Goal: Information Seeking & Learning: Stay updated

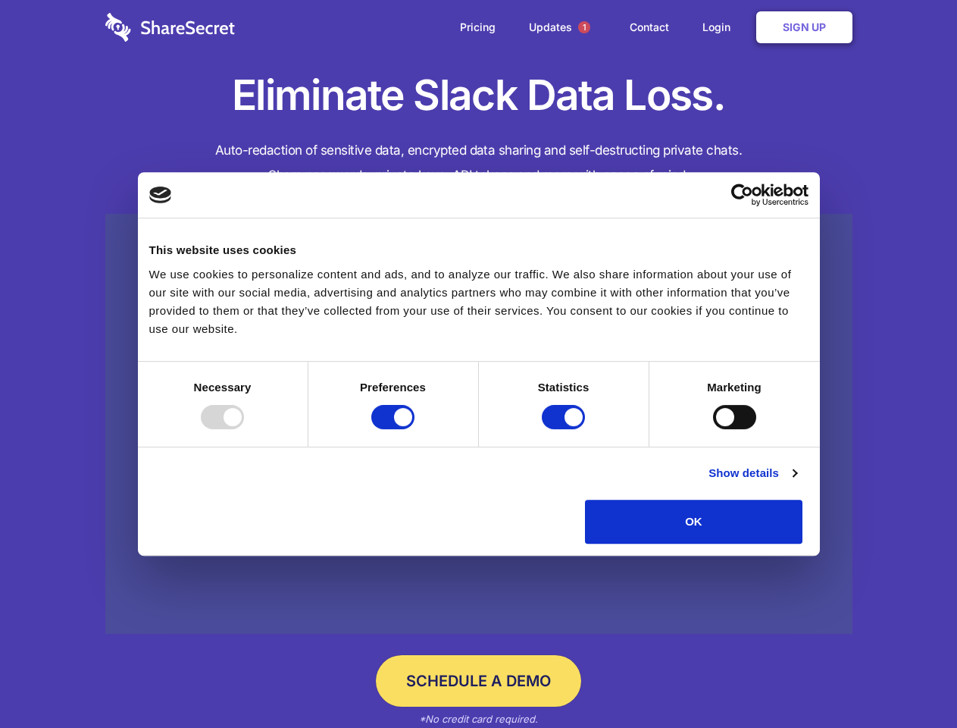
click at [244, 429] on div at bounding box center [222, 417] width 43 height 24
click at [415, 429] on input "Preferences" at bounding box center [392, 417] width 43 height 24
checkbox input "false"
click at [565, 429] on input "Statistics" at bounding box center [563, 417] width 43 height 24
checkbox input "false"
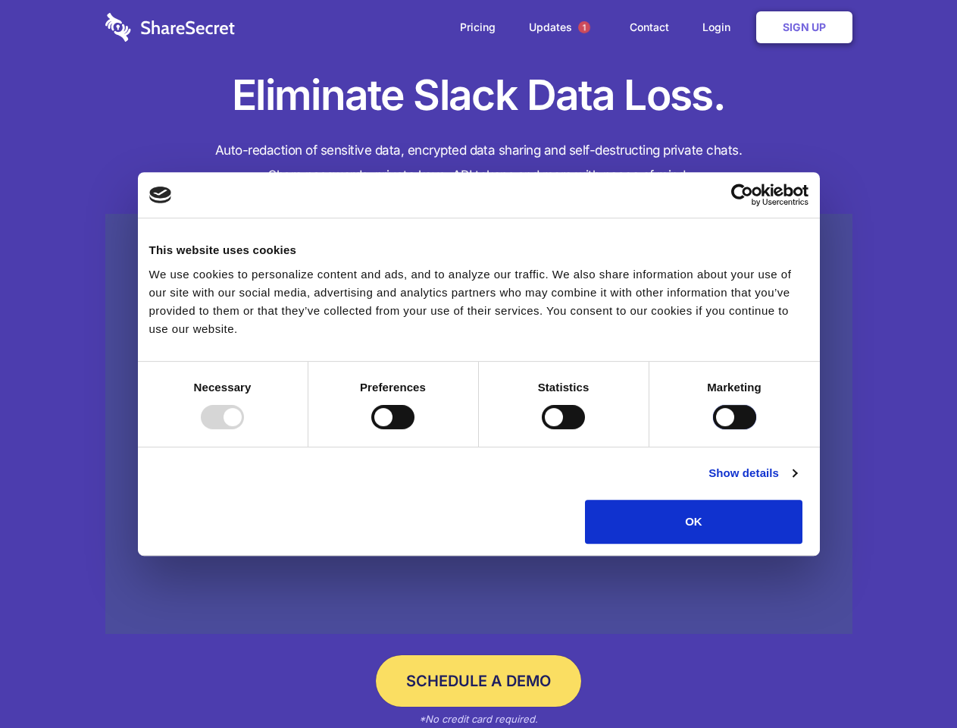
click at [713, 429] on input "Marketing" at bounding box center [734, 417] width 43 height 24
checkbox input "true"
click at [797, 482] on link "Show details" at bounding box center [753, 473] width 88 height 18
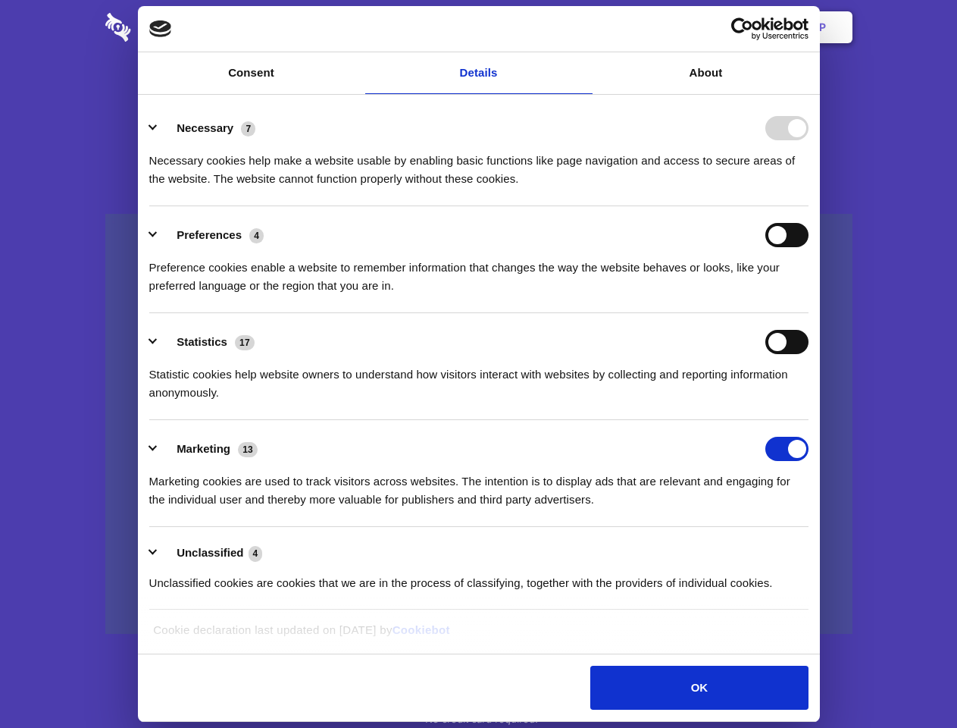
click at [809, 420] on li "Statistics 17 Statistic cookies help website owners to understand how visitors …" at bounding box center [478, 366] width 659 height 107
click at [584, 27] on span "1" at bounding box center [584, 27] width 12 height 12
